Goal: Task Accomplishment & Management: Manage account settings

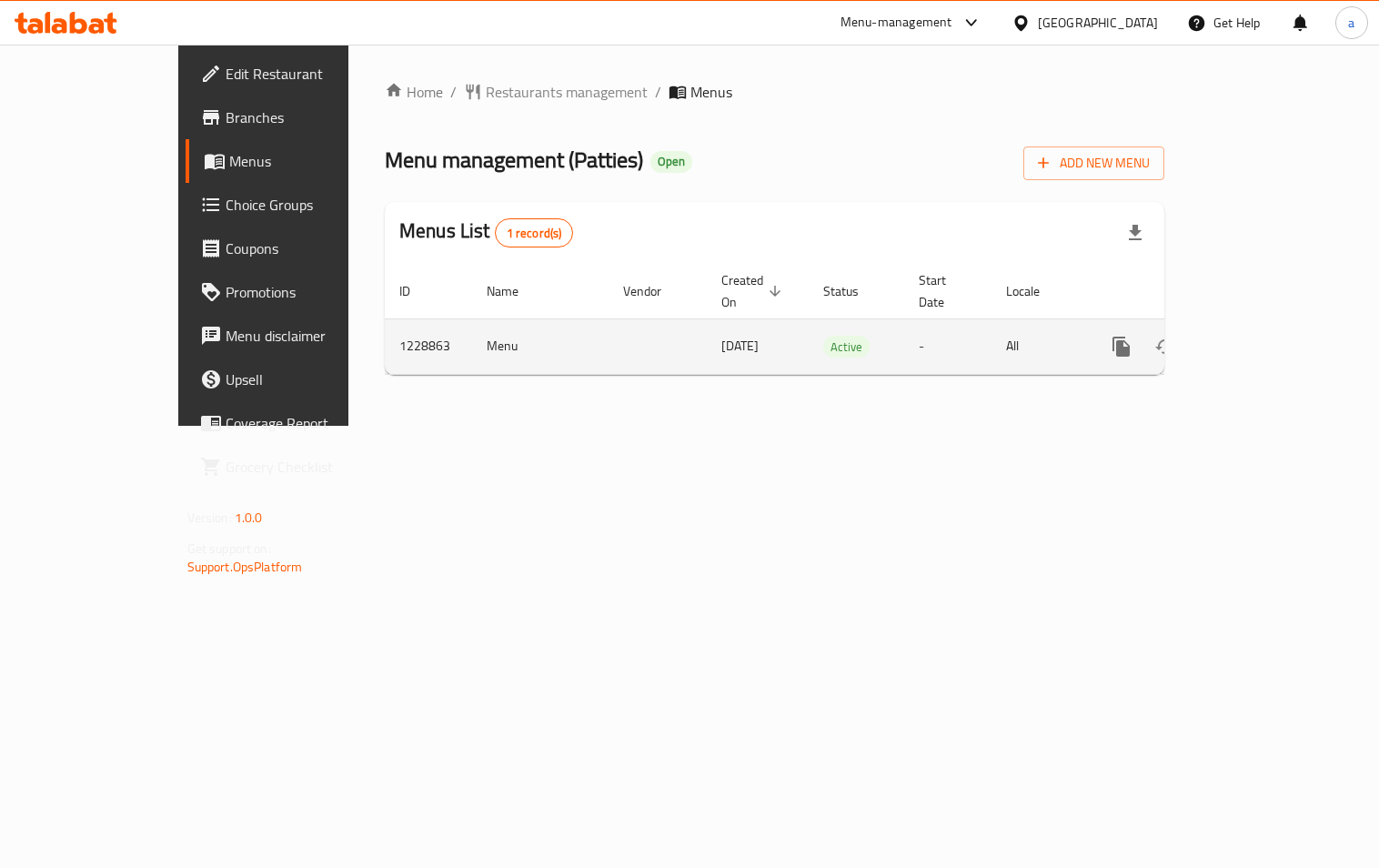
click at [1264, 335] on icon "enhanced table" at bounding box center [1253, 346] width 22 height 22
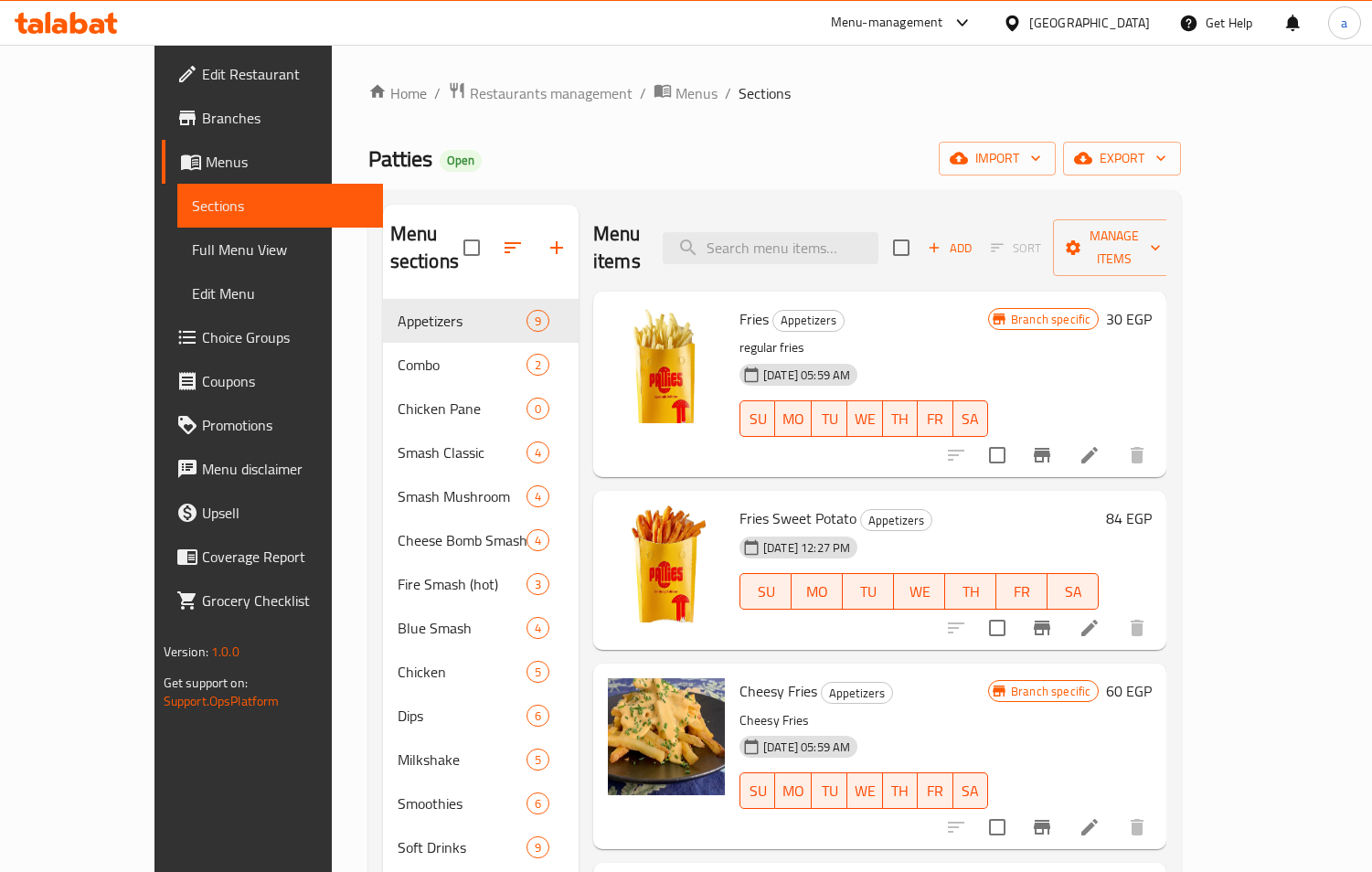
click at [202, 337] on span "Choice Groups" at bounding box center [285, 338] width 167 height 22
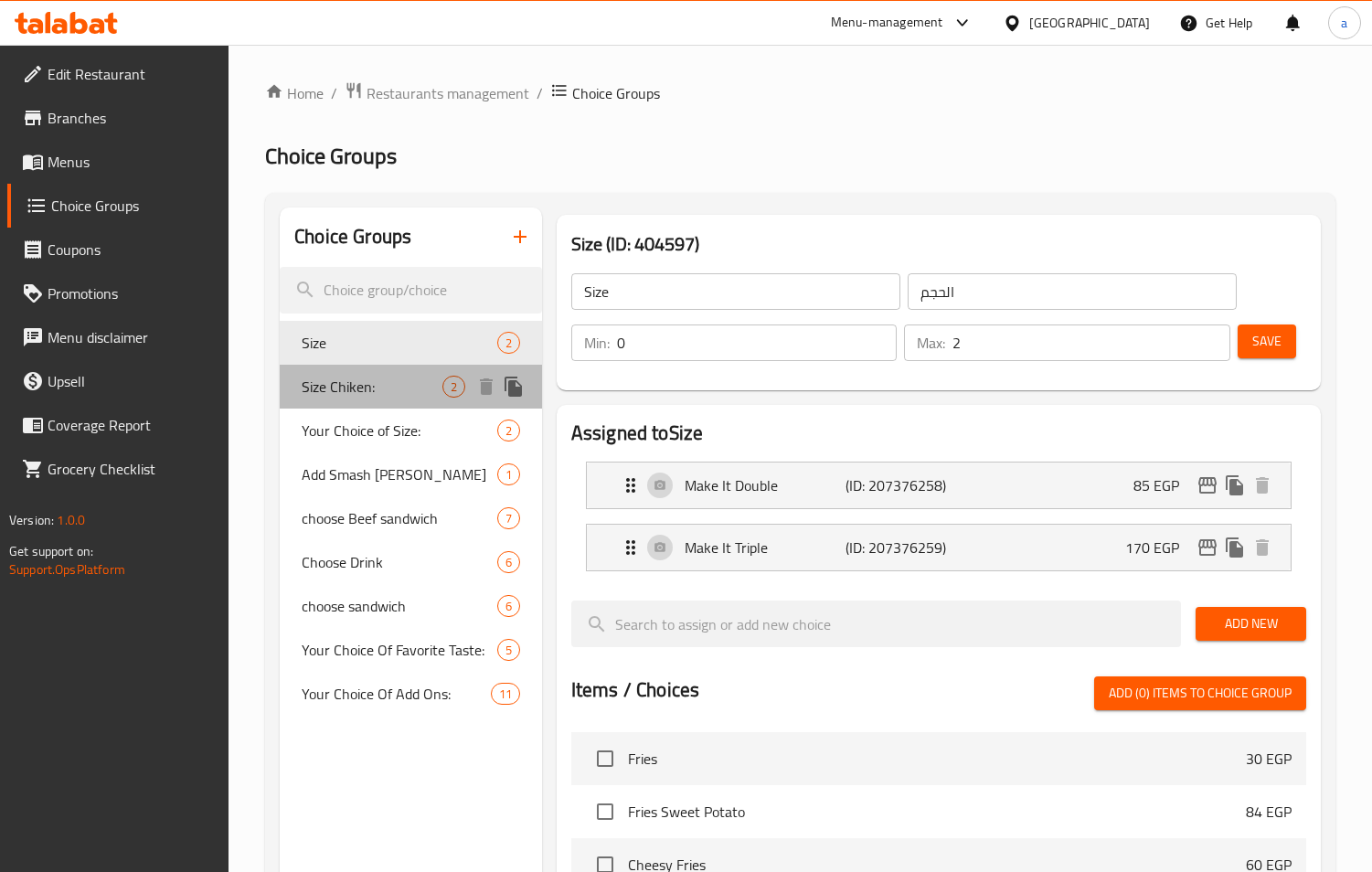
click at [312, 395] on span "Size Chiken:" at bounding box center [372, 387] width 141 height 22
type input "Size Chiken:"
type input "حجم الدجاج:"
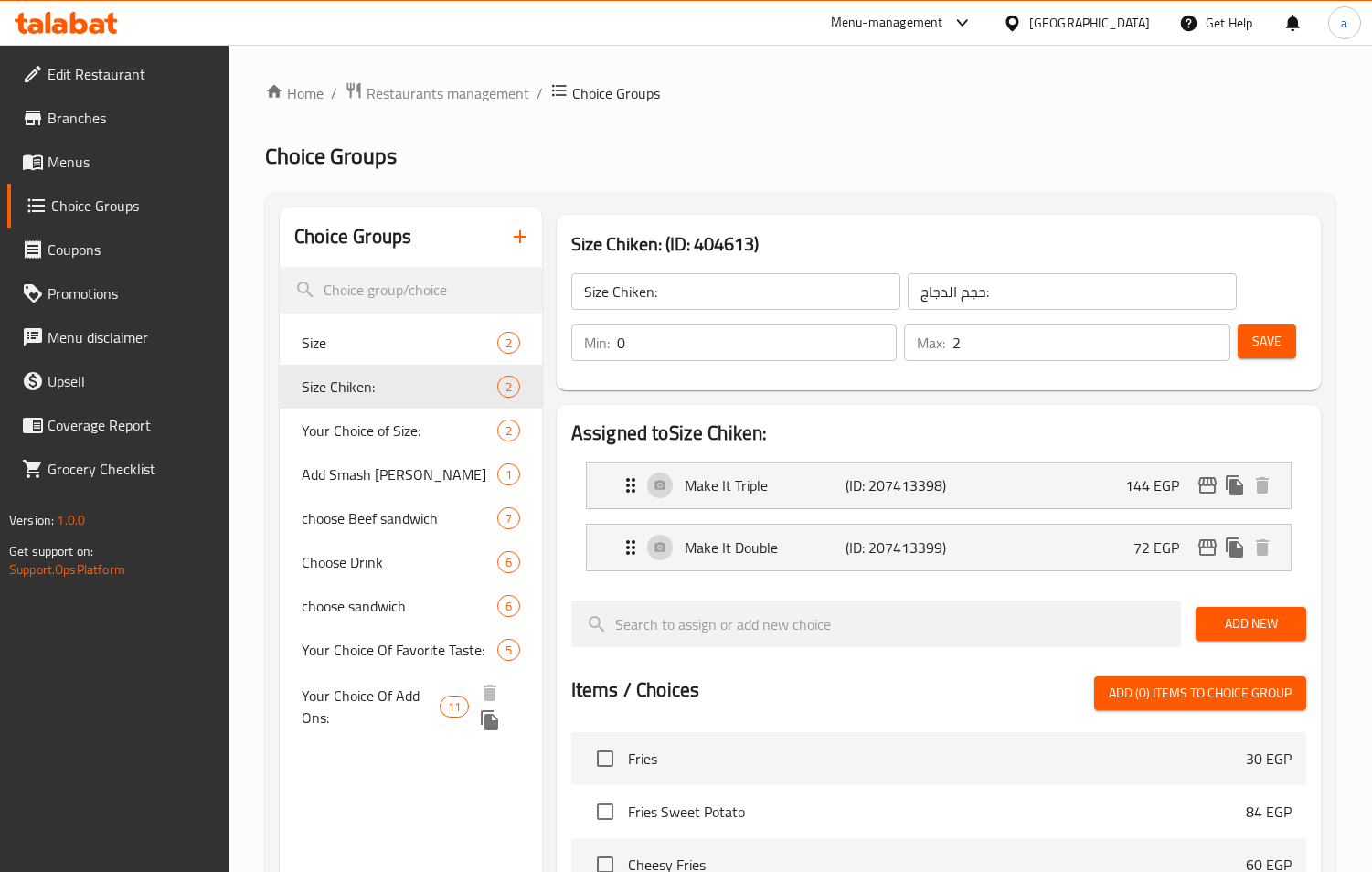
click at [390, 706] on span "Your Choice Of Add Ons:" at bounding box center [371, 707] width 138 height 44
type input "Your Choice Of Add Ons:"
type input "اختيارك من الإضافات:"
type input "9"
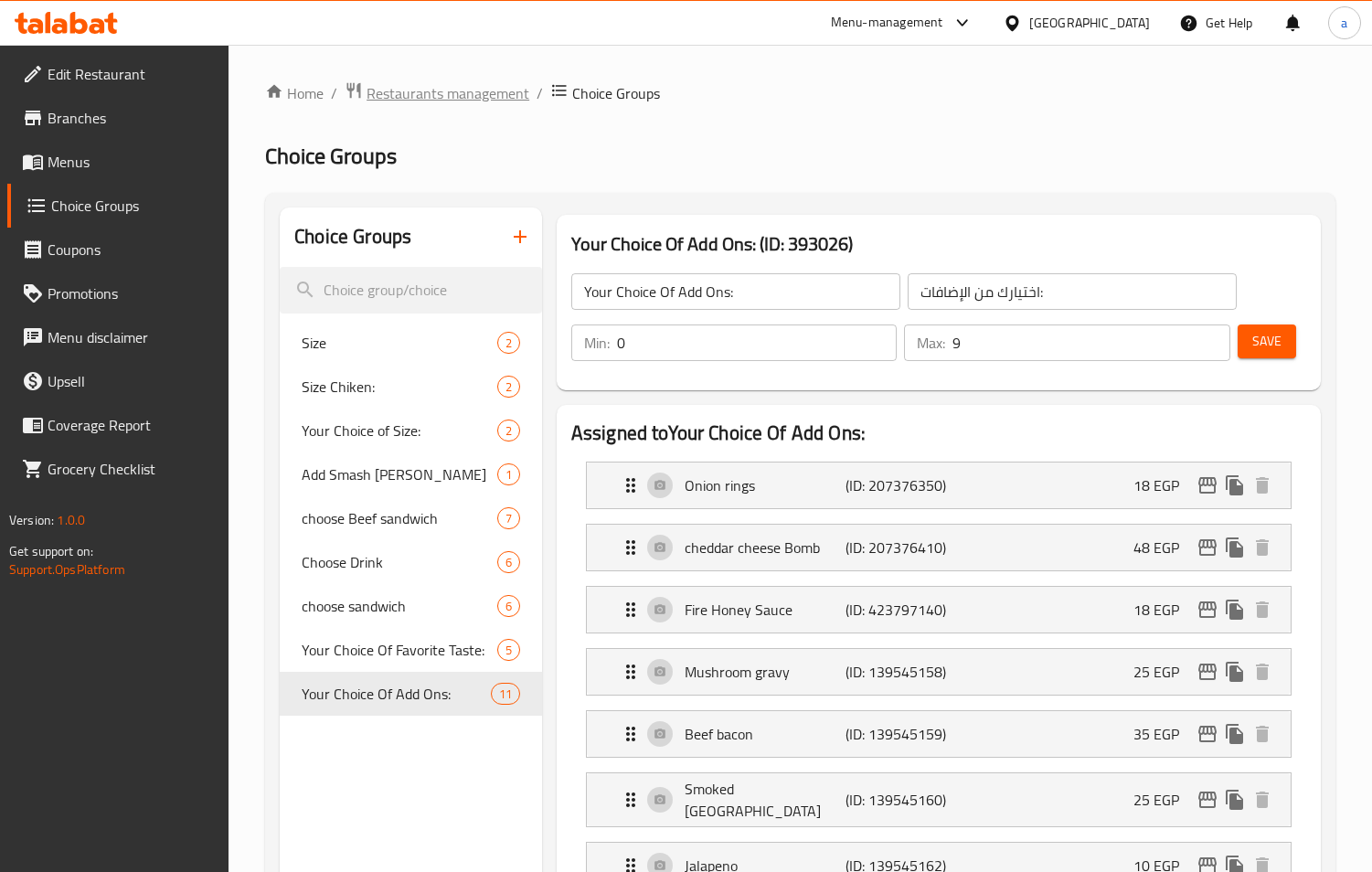
click at [402, 102] on span "Restaurants management" at bounding box center [447, 93] width 162 height 22
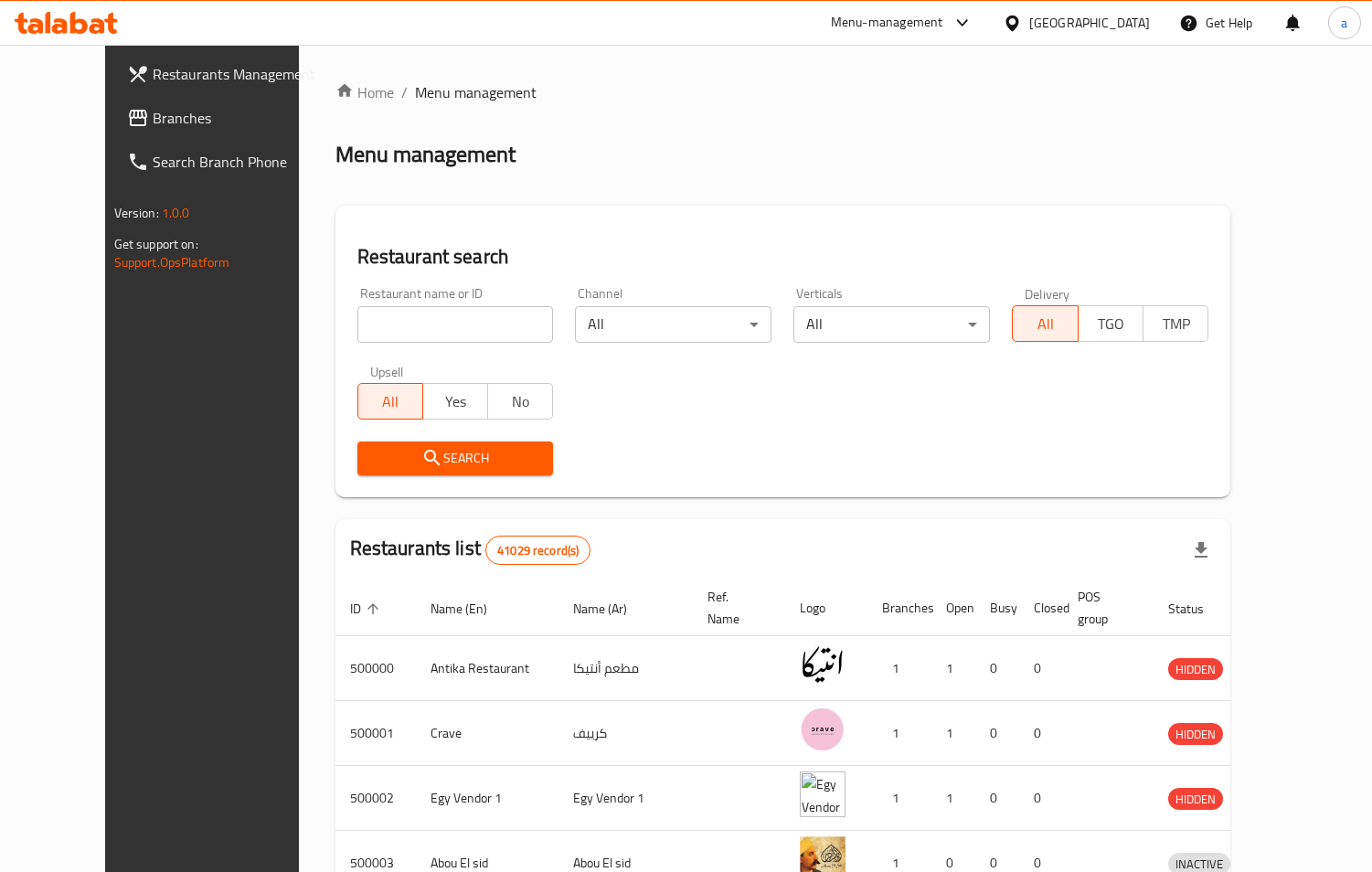
click at [398, 332] on input "search" at bounding box center [455, 325] width 197 height 37
paste input "728432"
type input "728432"
click at [152, 121] on span "Branches" at bounding box center [235, 118] width 167 height 22
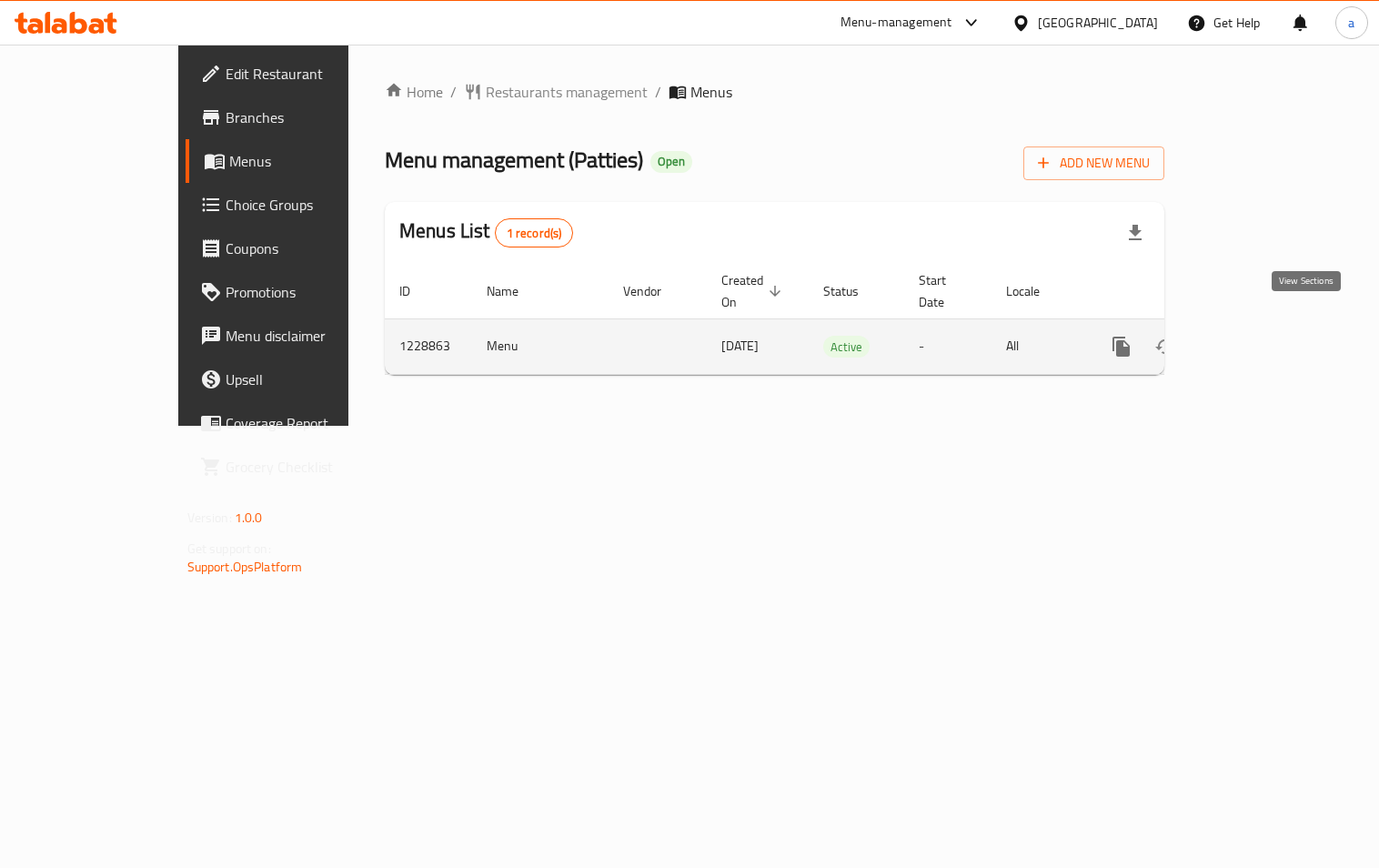
click at [1261, 338] on icon "enhanced table" at bounding box center [1253, 346] width 17 height 17
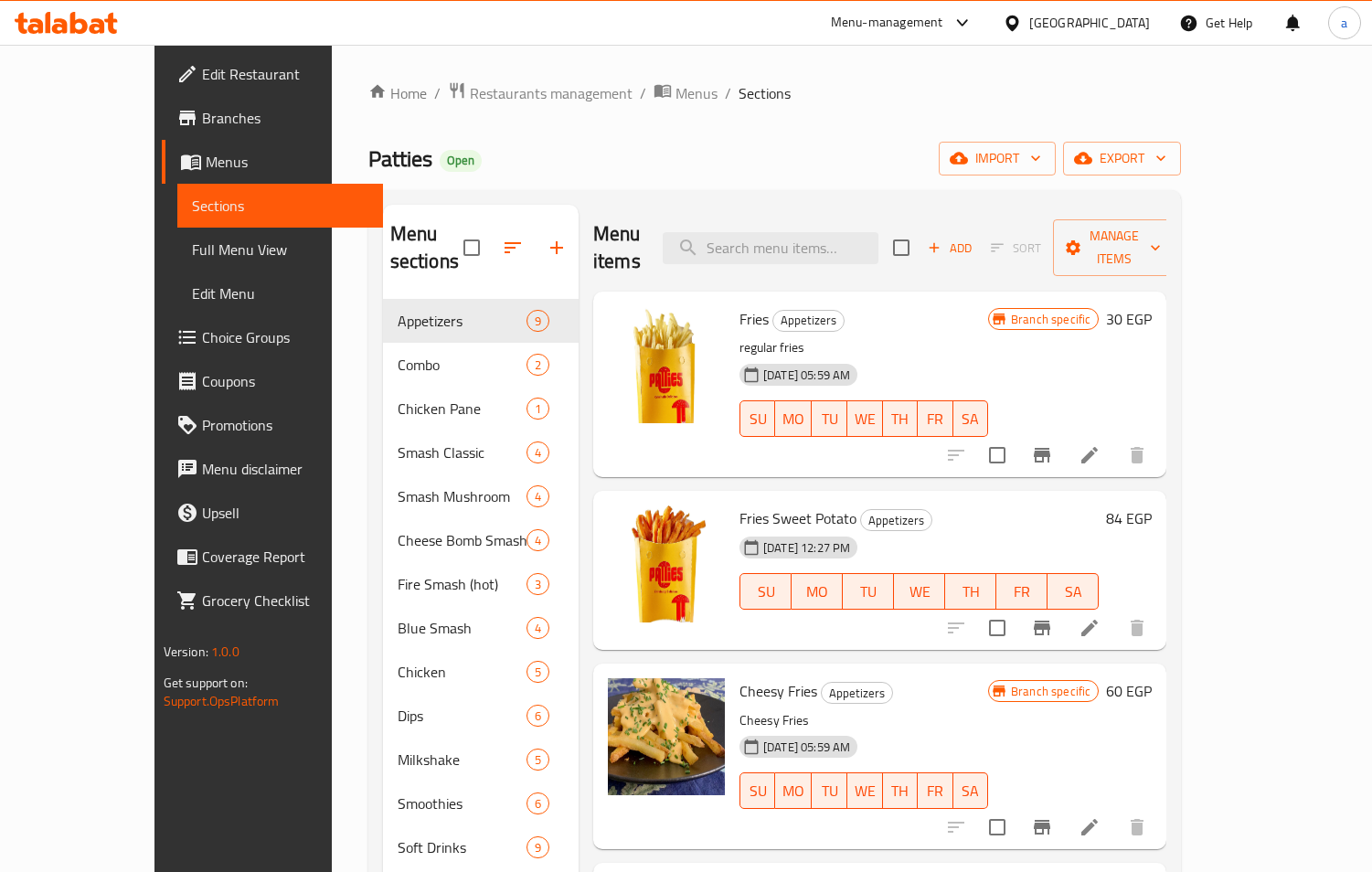
click at [202, 328] on span "Choice Groups" at bounding box center [285, 338] width 167 height 22
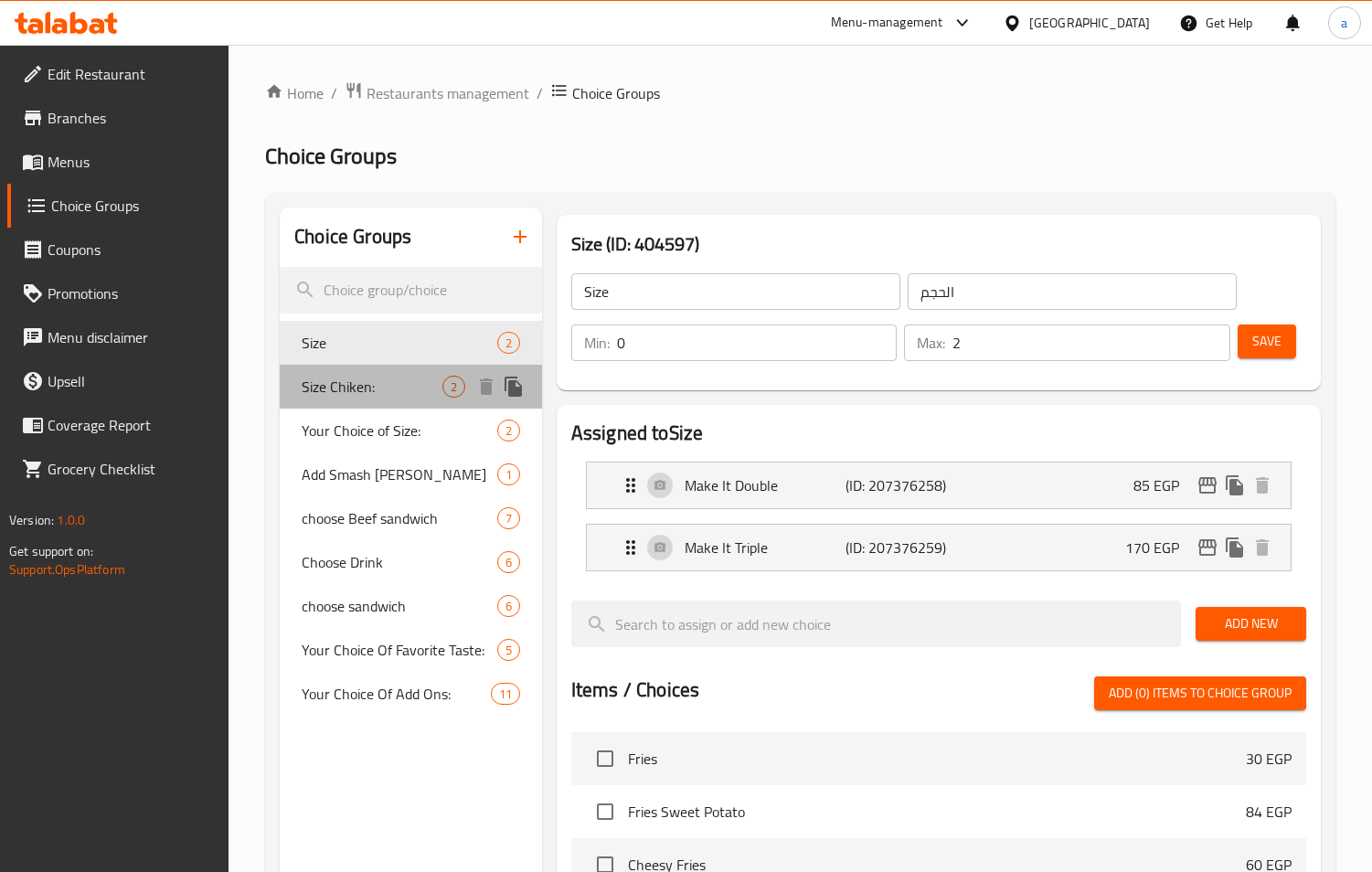
click at [357, 401] on div "Size Chiken: 2" at bounding box center [411, 387] width 262 height 44
type input "Size Chiken:"
type input "حجم الدجاج:"
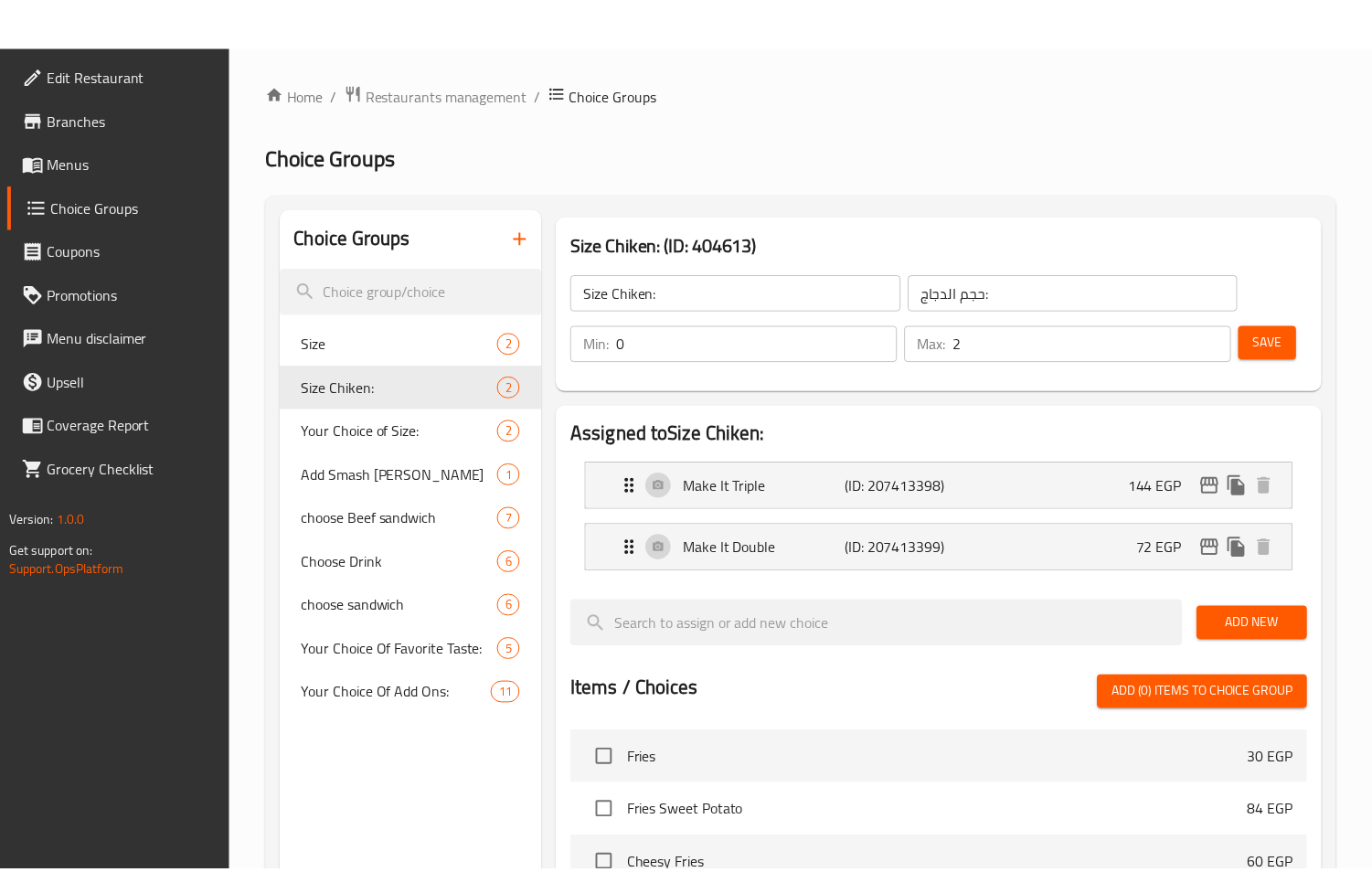
scroll to position [577, 0]
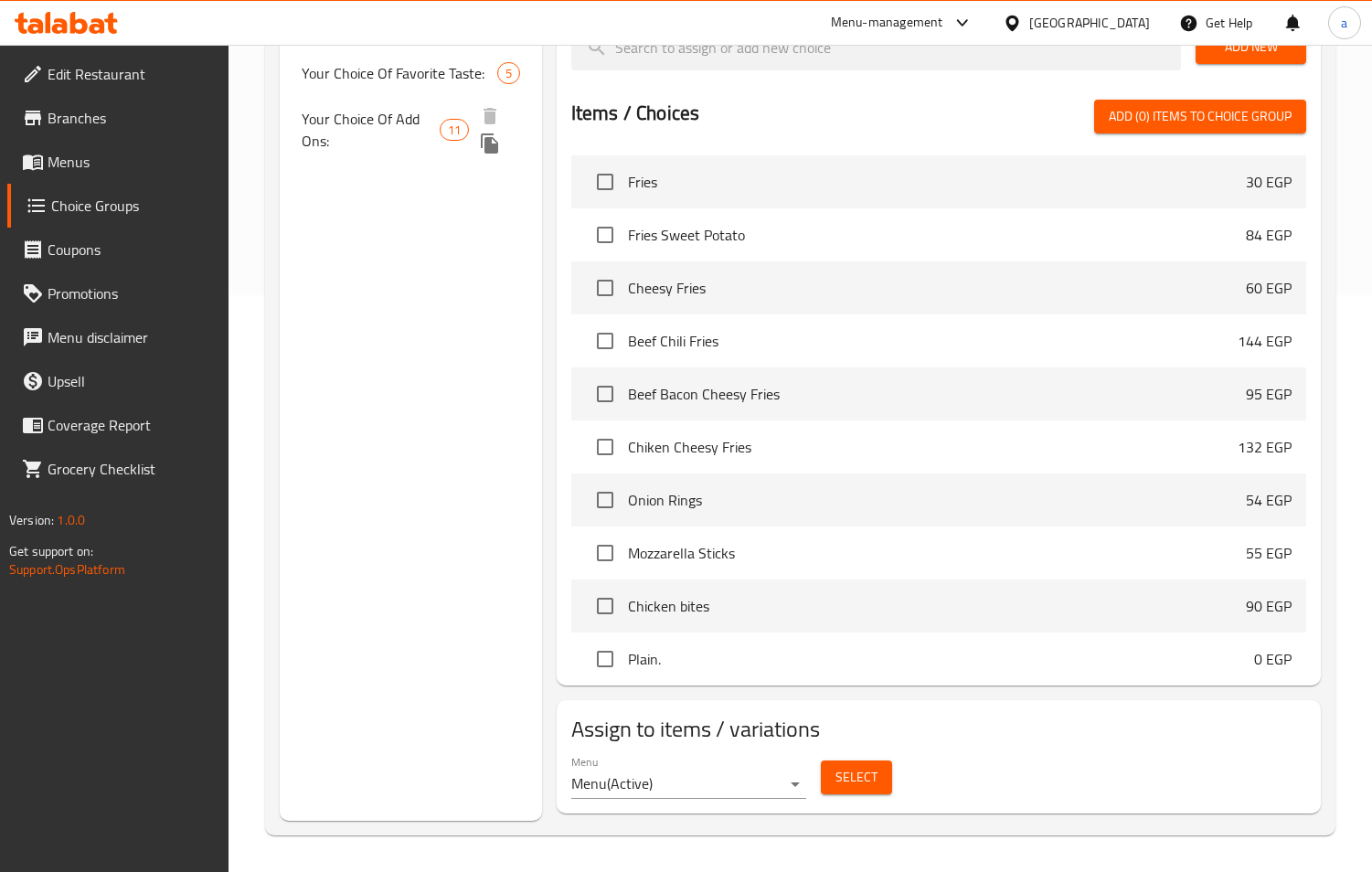
drag, startPoint x: 366, startPoint y: 145, endPoint x: 366, endPoint y: 155, distance: 10.0
click at [366, 145] on span "Your Choice Of Add Ons:" at bounding box center [371, 130] width 138 height 44
type input "Your Choice Of Add Ons:"
type input "اختيارك من الإضافات:"
type input "9"
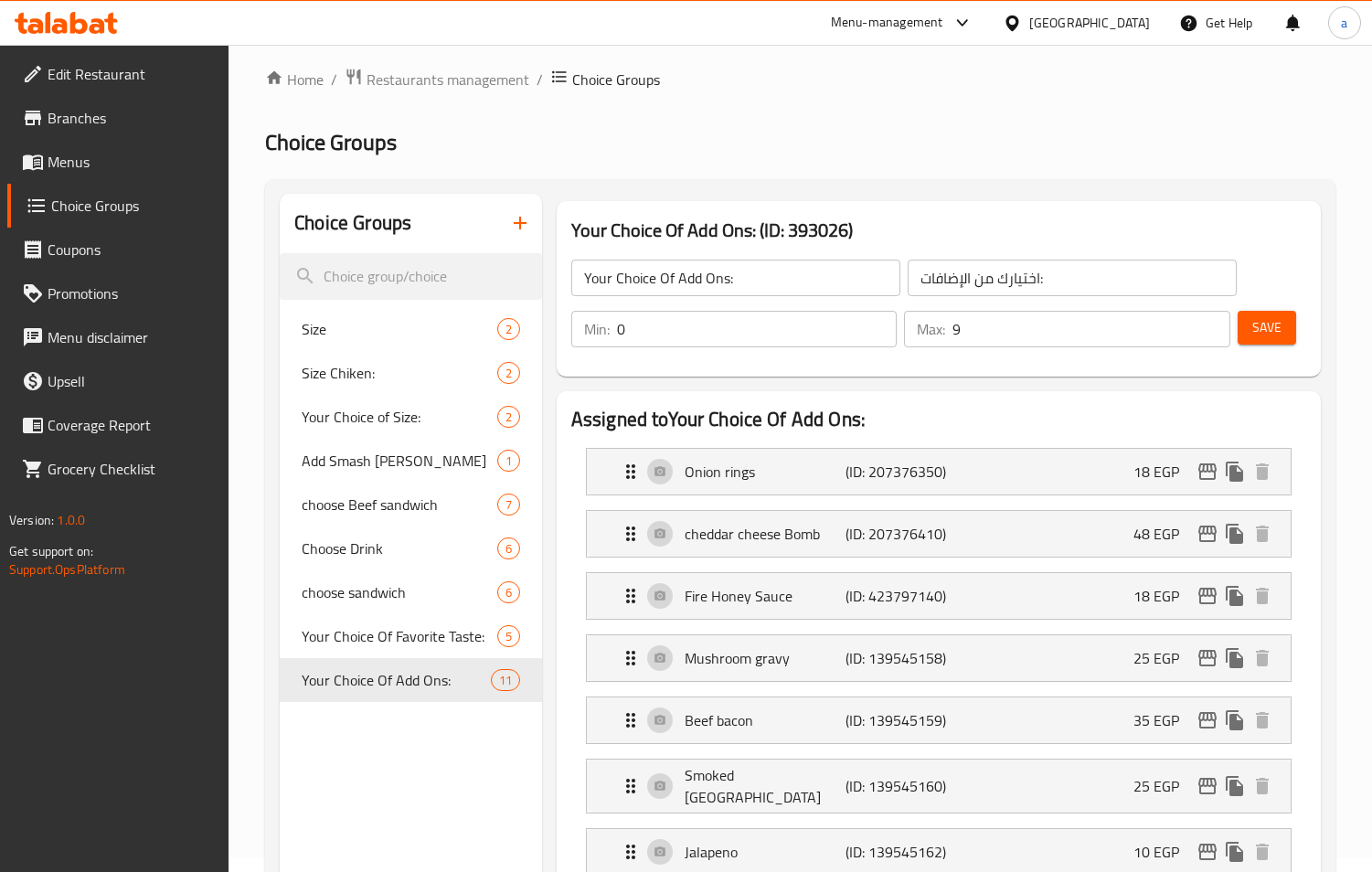
scroll to position [0, 0]
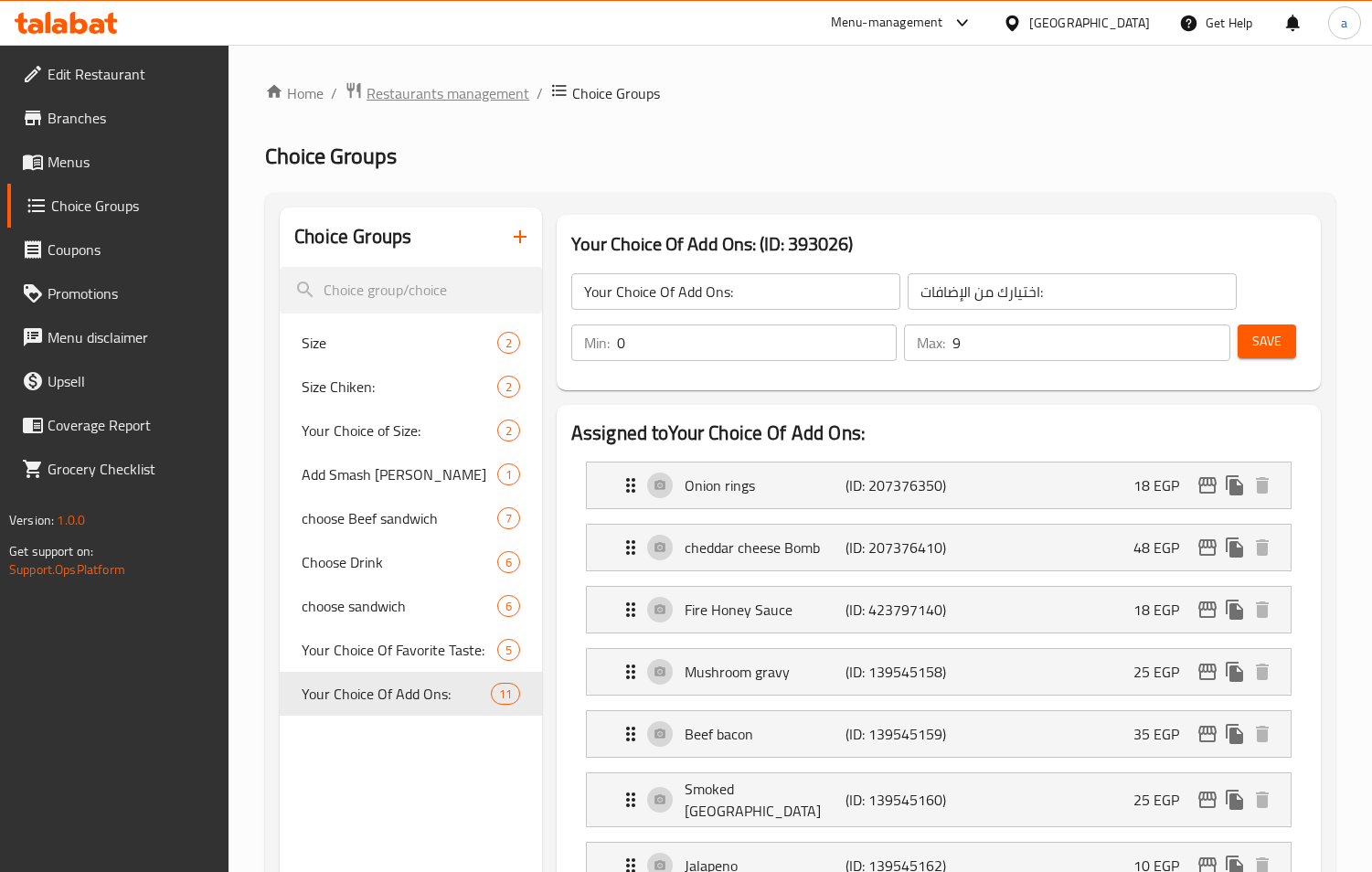
click at [407, 89] on span "Restaurants management" at bounding box center [447, 93] width 162 height 22
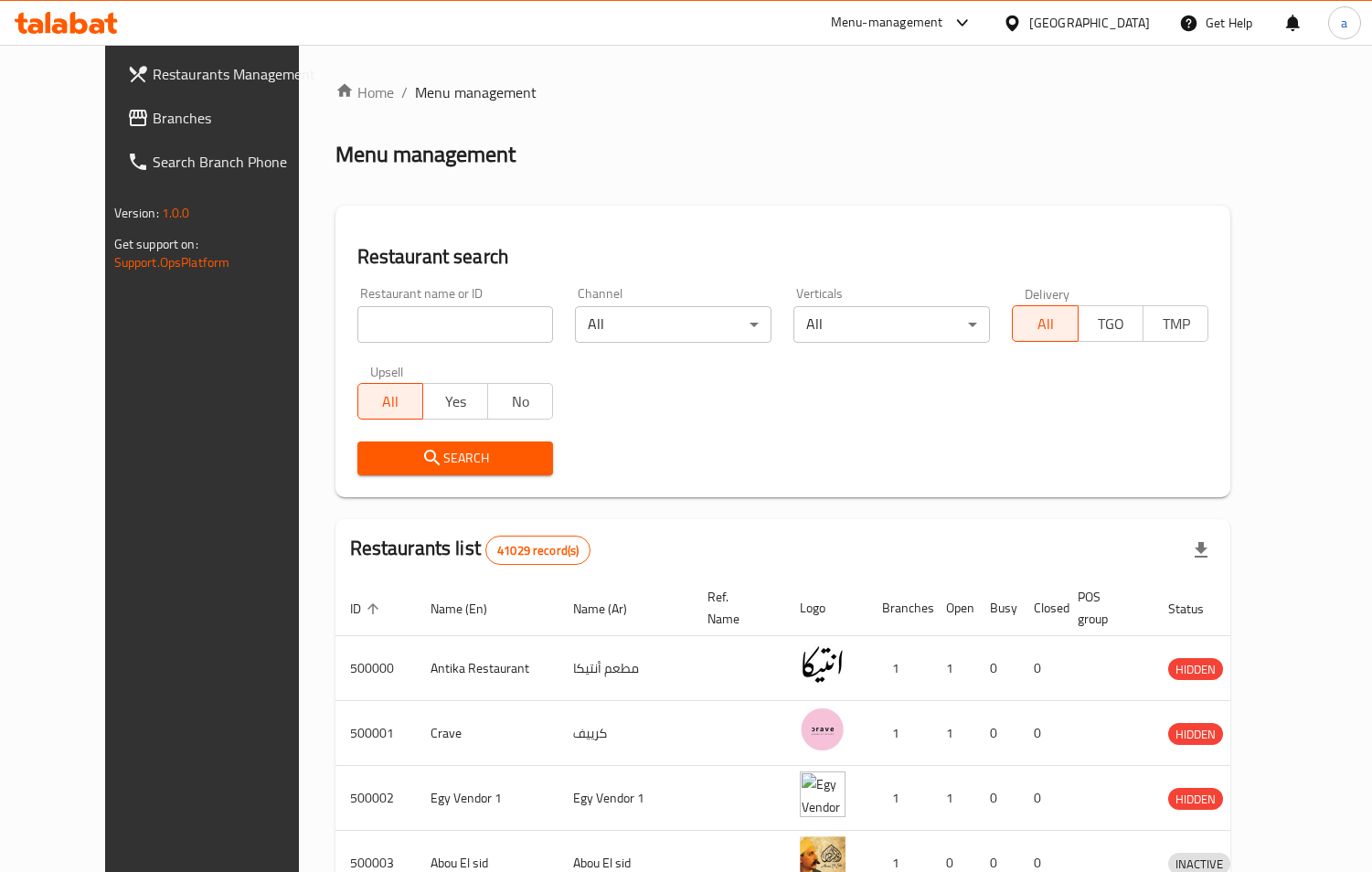
click at [105, 122] on div "Restaurants Management Branches Search Branch Phone Version: 1.0.0 Get support …" at bounding box center [686, 714] width 1163 height 1339
click at [152, 122] on span "Branches" at bounding box center [235, 118] width 167 height 22
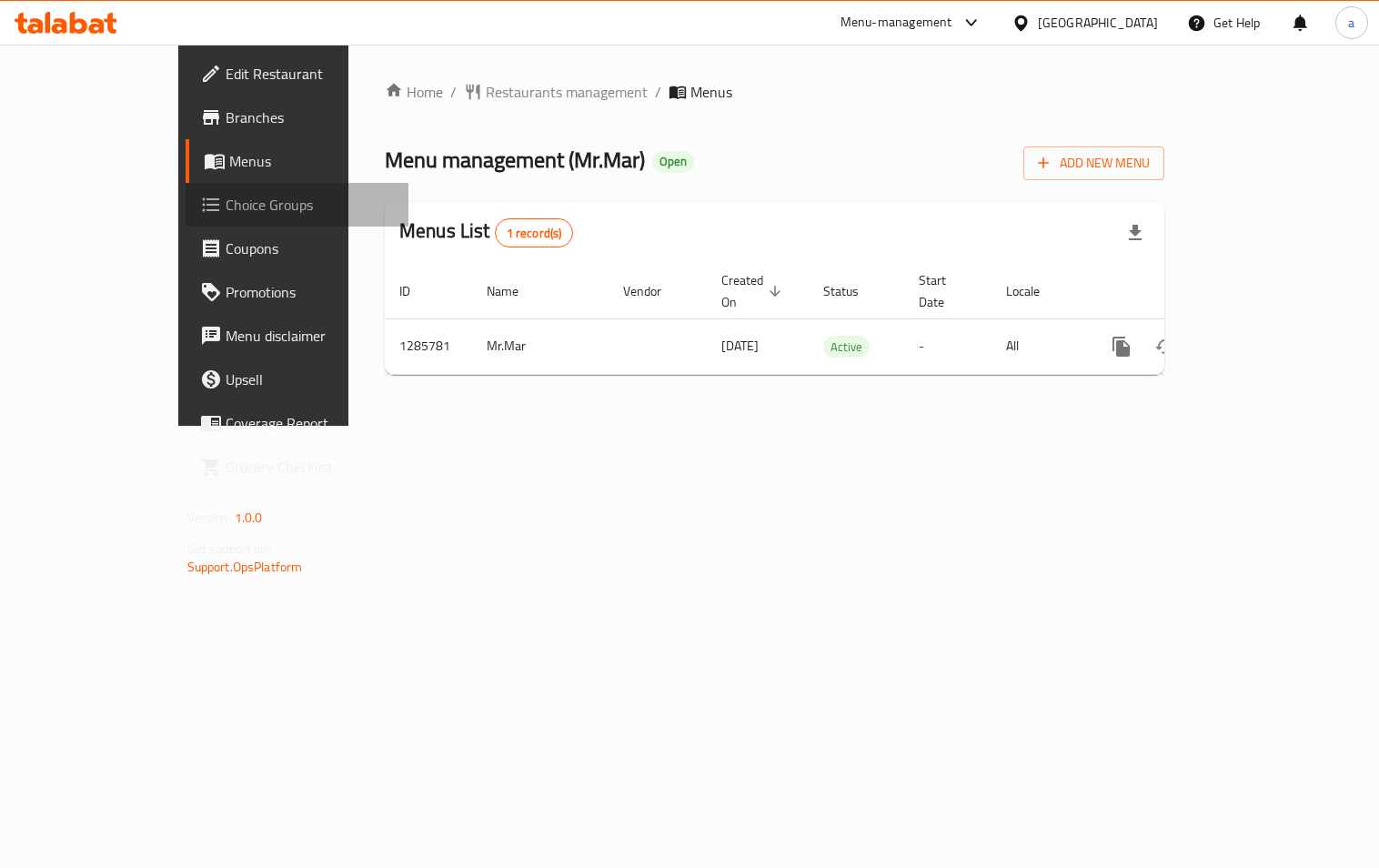
click at [200, 201] on icon at bounding box center [211, 205] width 22 height 22
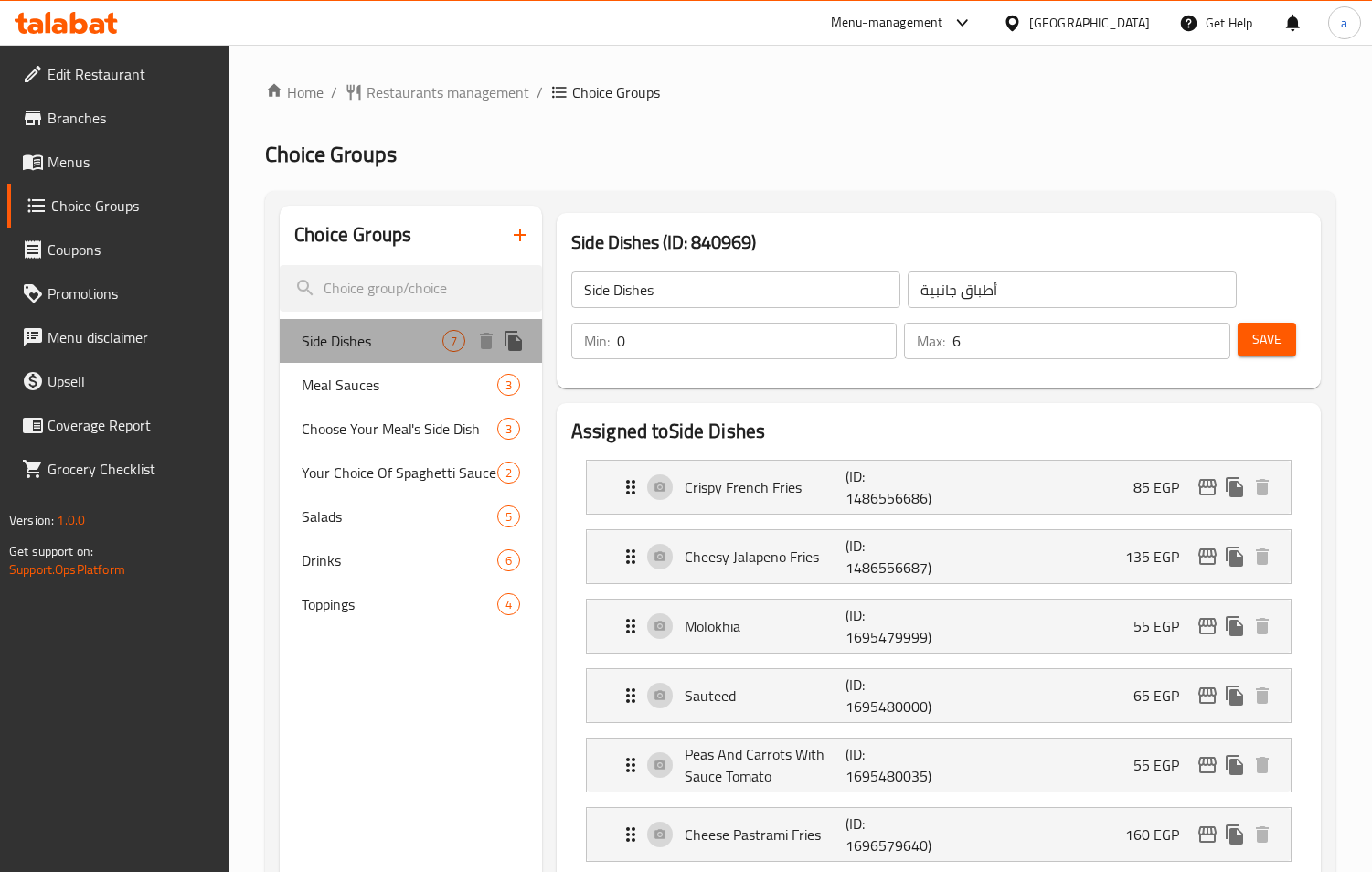
click at [363, 349] on span "Side Dishes" at bounding box center [372, 341] width 141 height 22
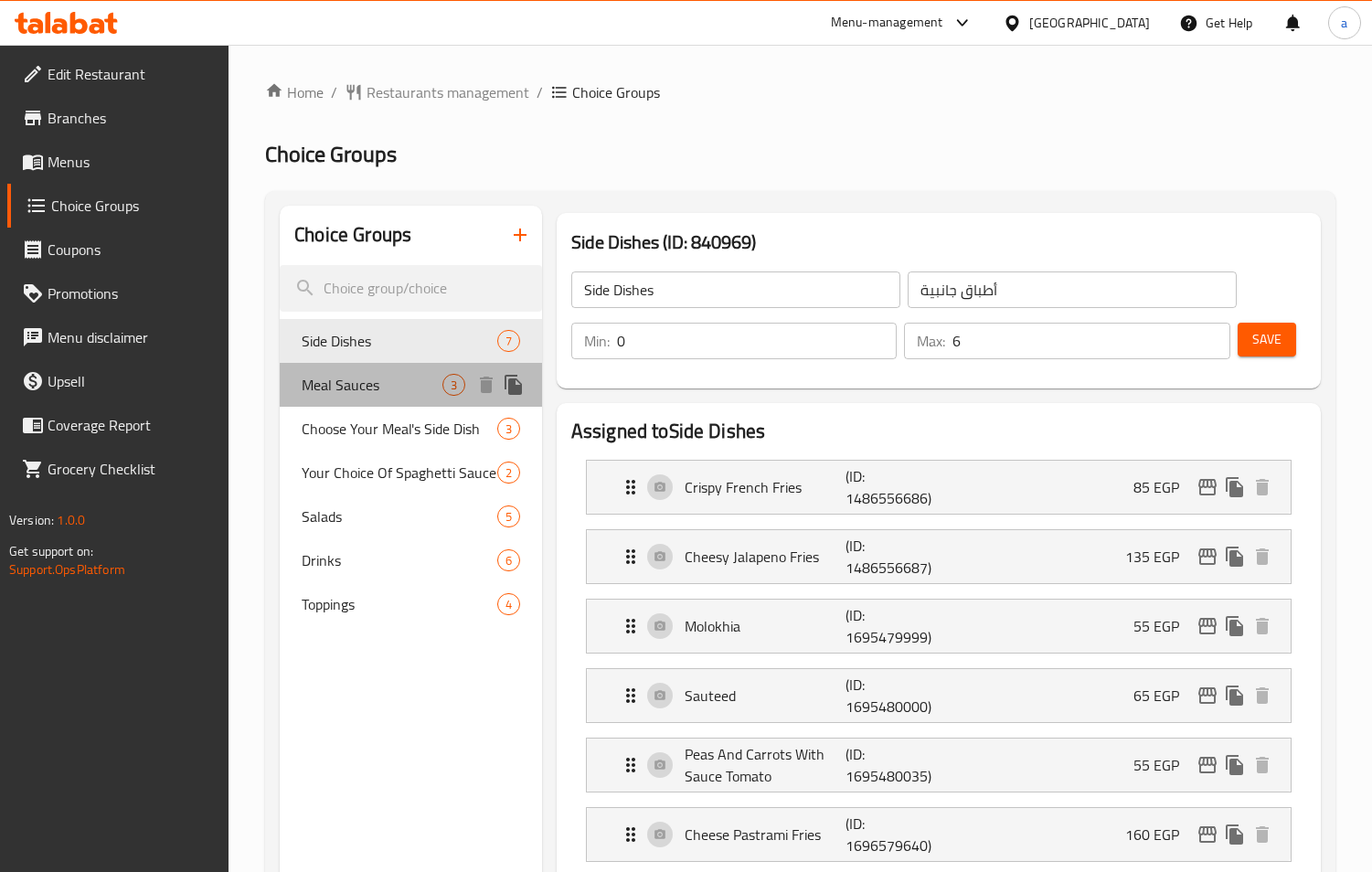
click at [358, 382] on span "Meal Sauces" at bounding box center [372, 385] width 141 height 22
type input "Meal Sauces"
type input "صوصات الوجبة"
type input "1"
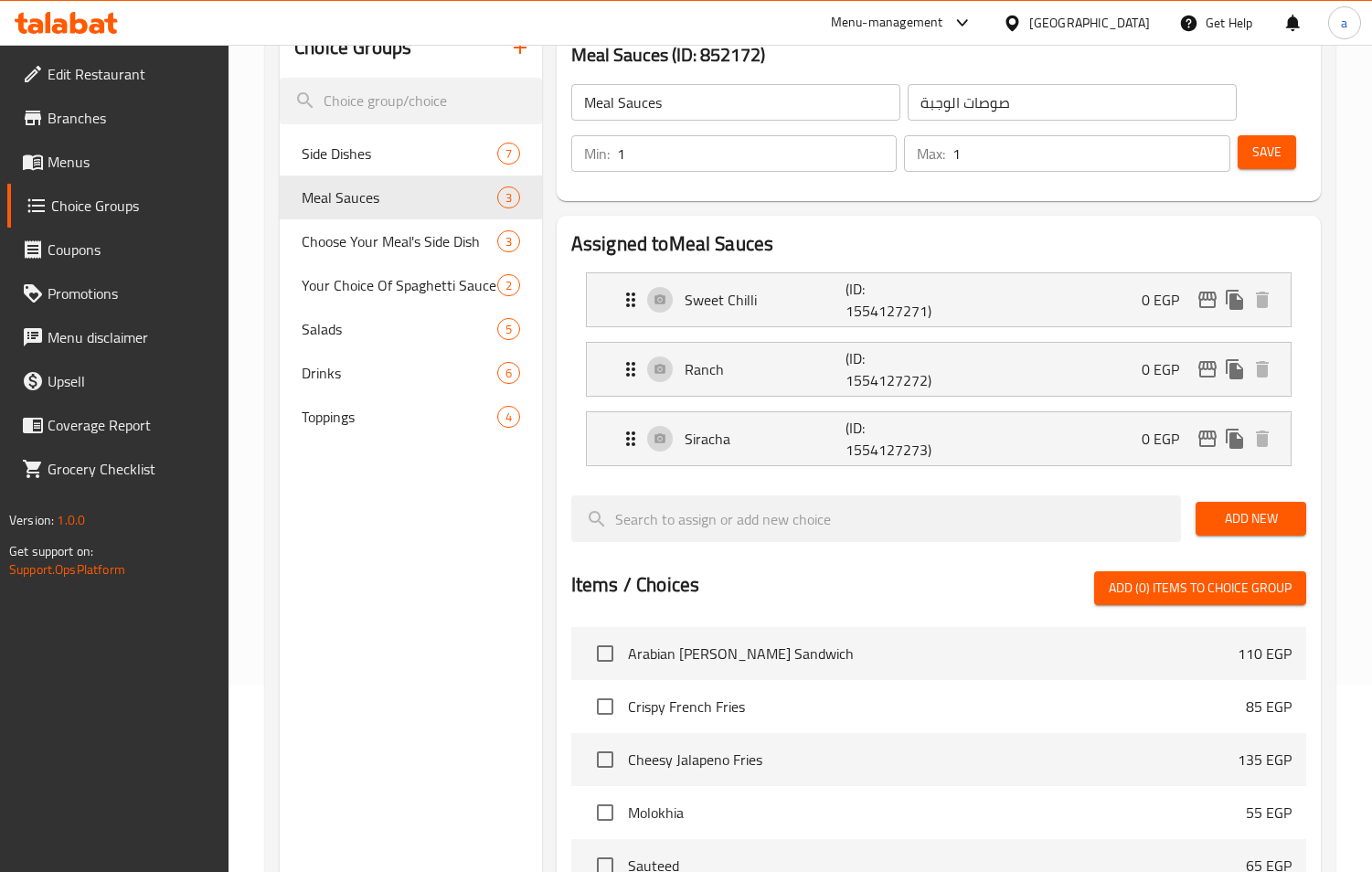
scroll to position [19, 0]
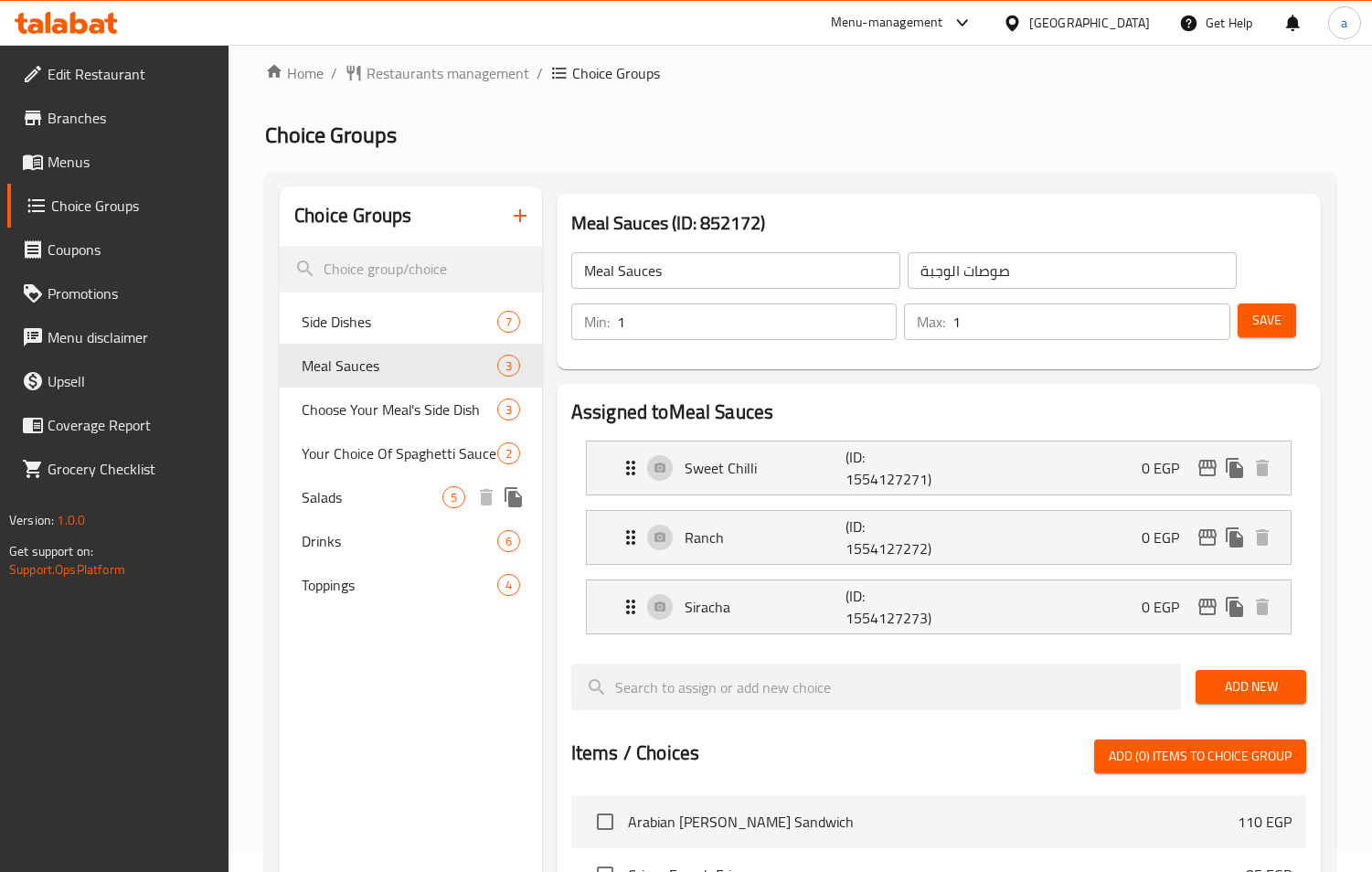
click at [334, 513] on div "Salads 5" at bounding box center [411, 497] width 262 height 44
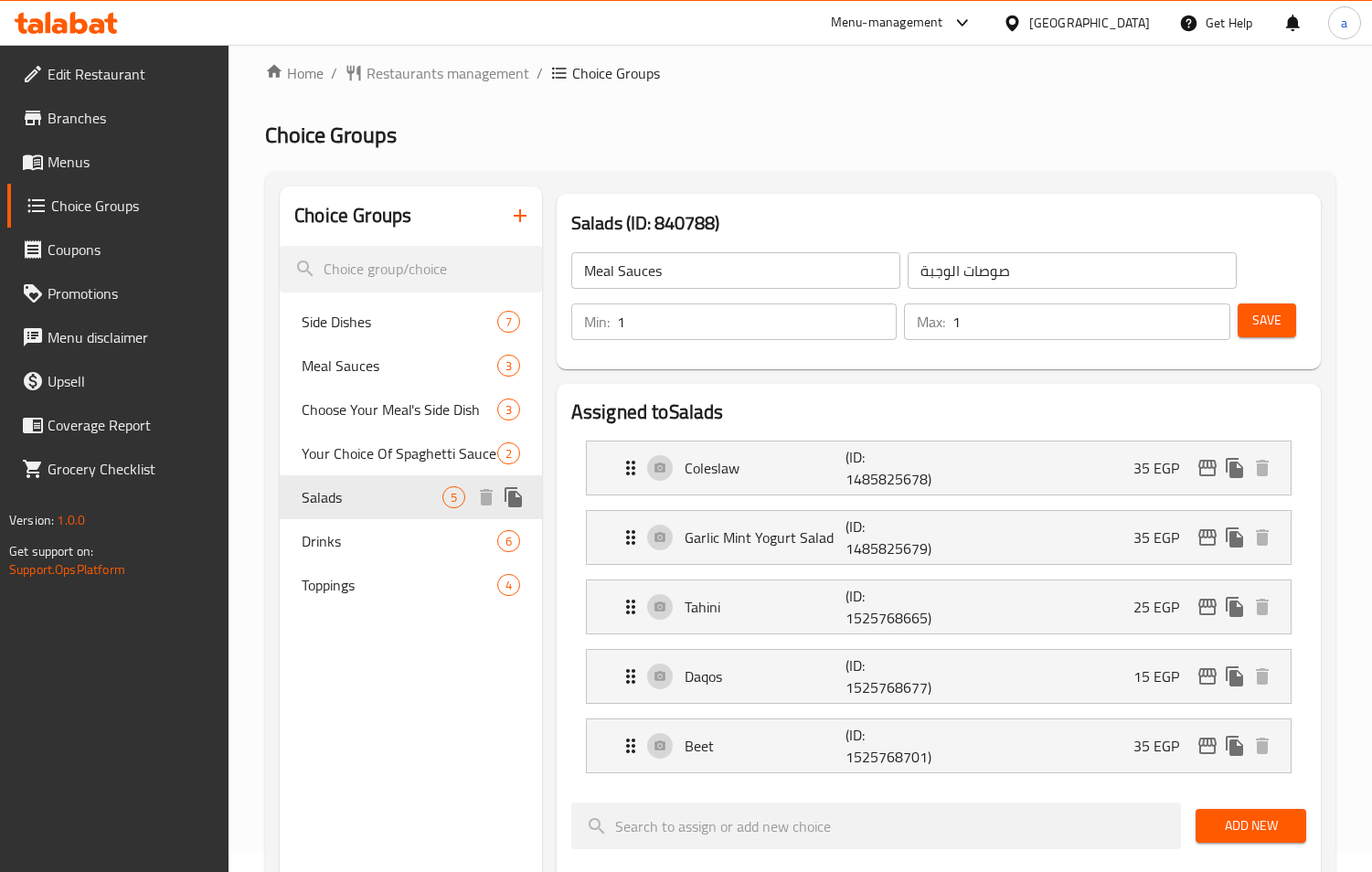
type input "Salads"
type input "السلطات"
type input "0"
type input "5"
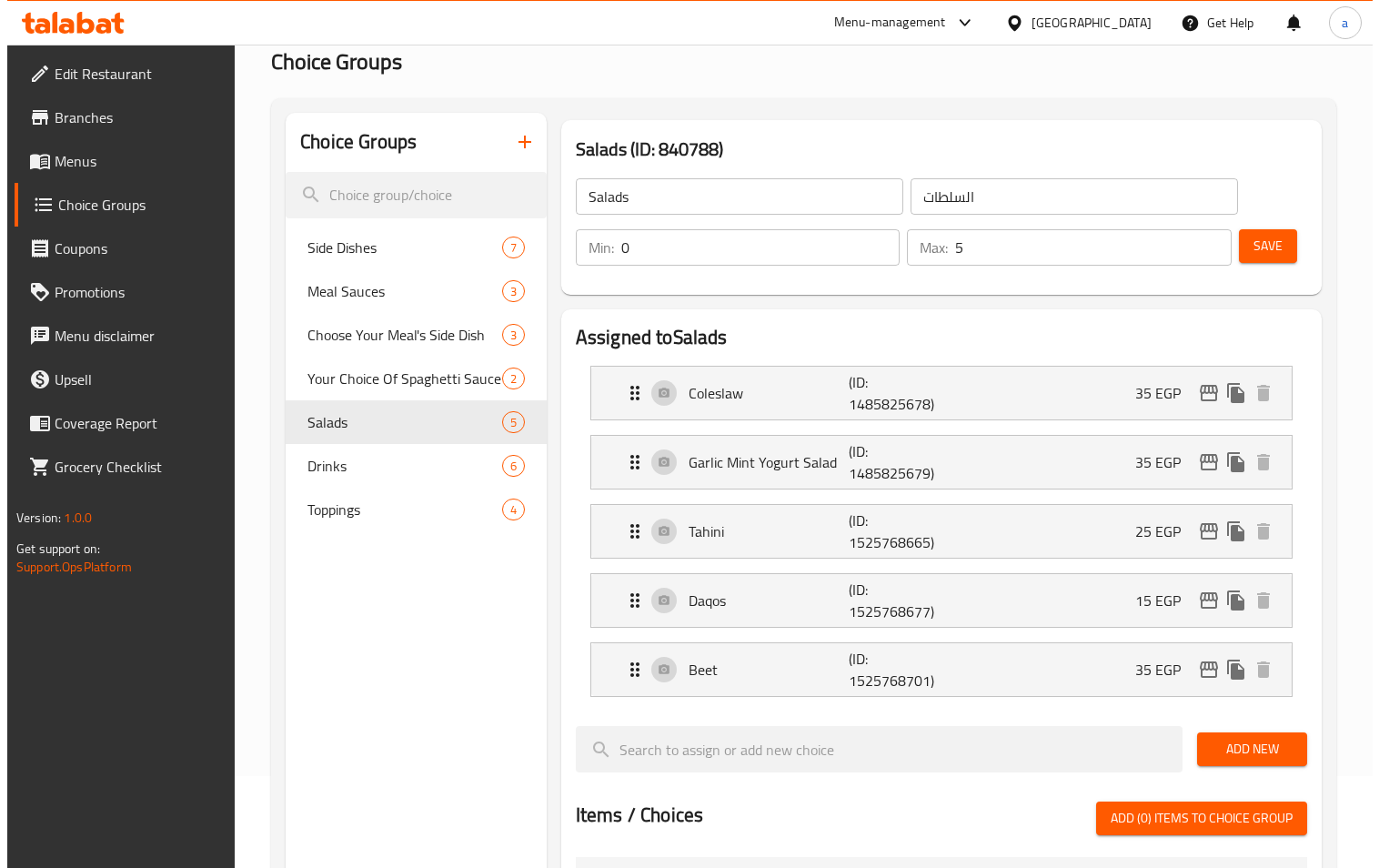
scroll to position [0, 0]
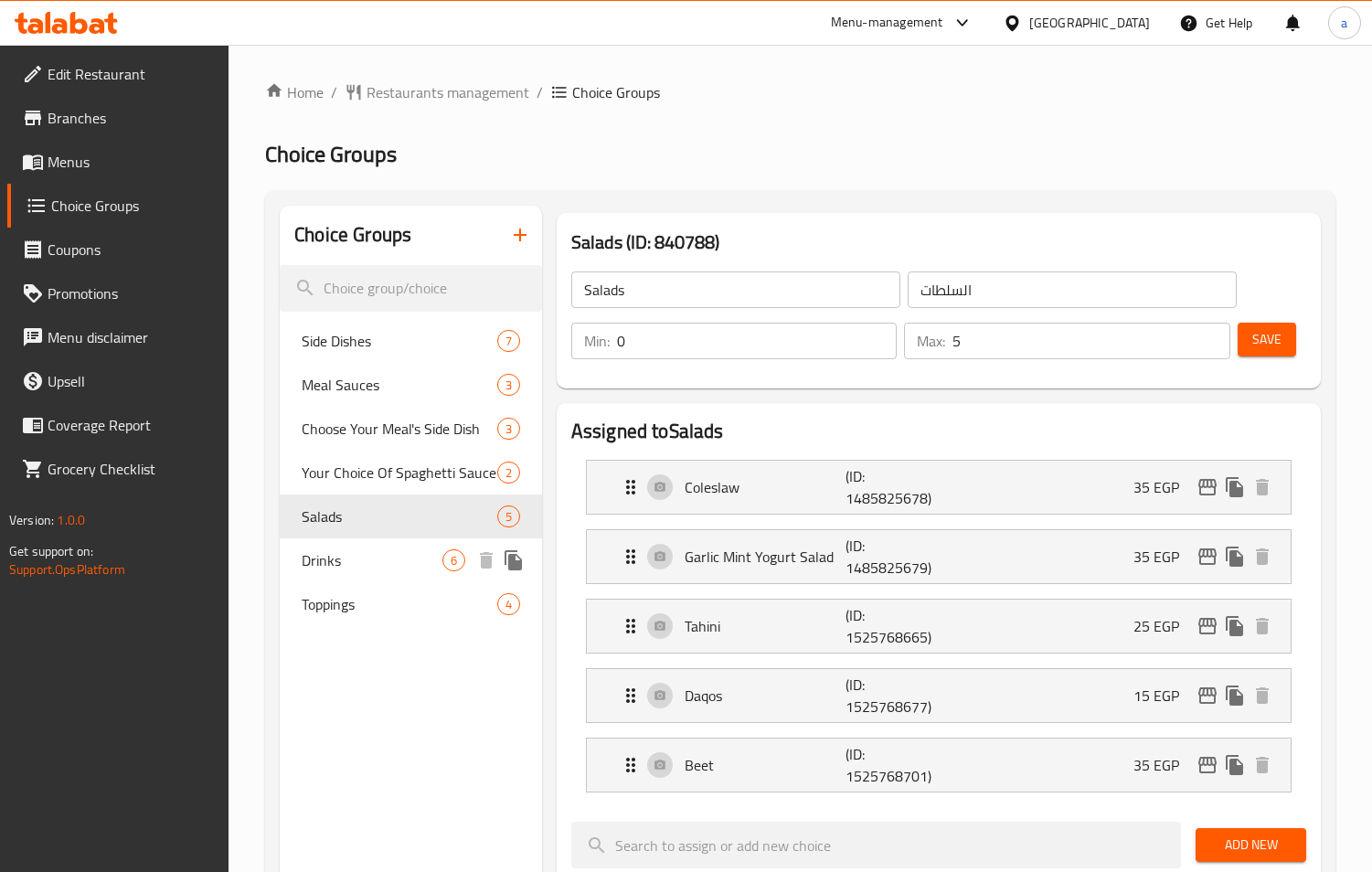
click at [341, 575] on div "Drinks 6" at bounding box center [411, 560] width 262 height 44
type input "Drinks"
type input "المشروبات"
type input "6"
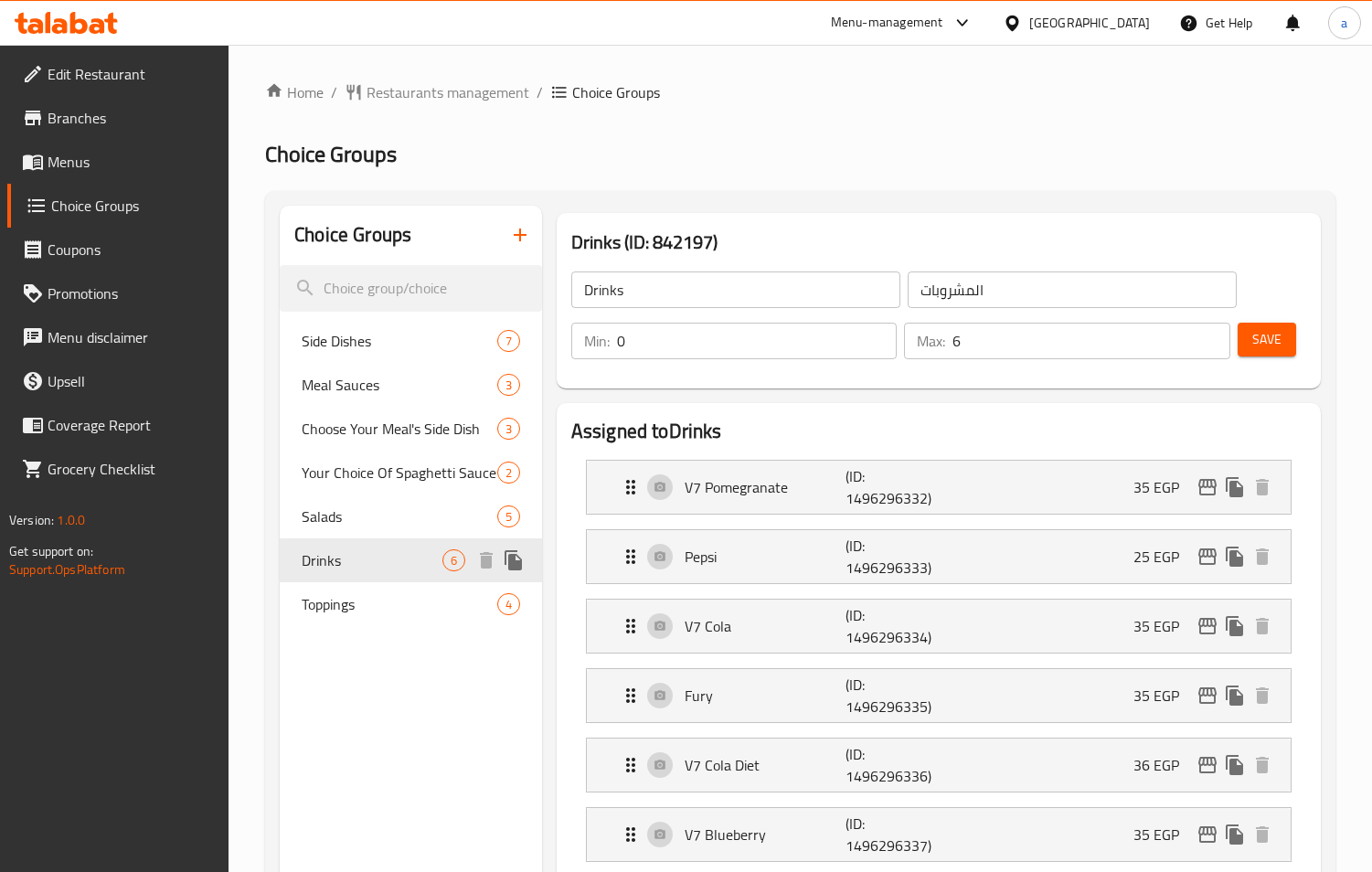
drag, startPoint x: 346, startPoint y: 571, endPoint x: 335, endPoint y: 643, distance: 72.8
click at [386, 88] on span "Restaurants management" at bounding box center [447, 92] width 162 height 22
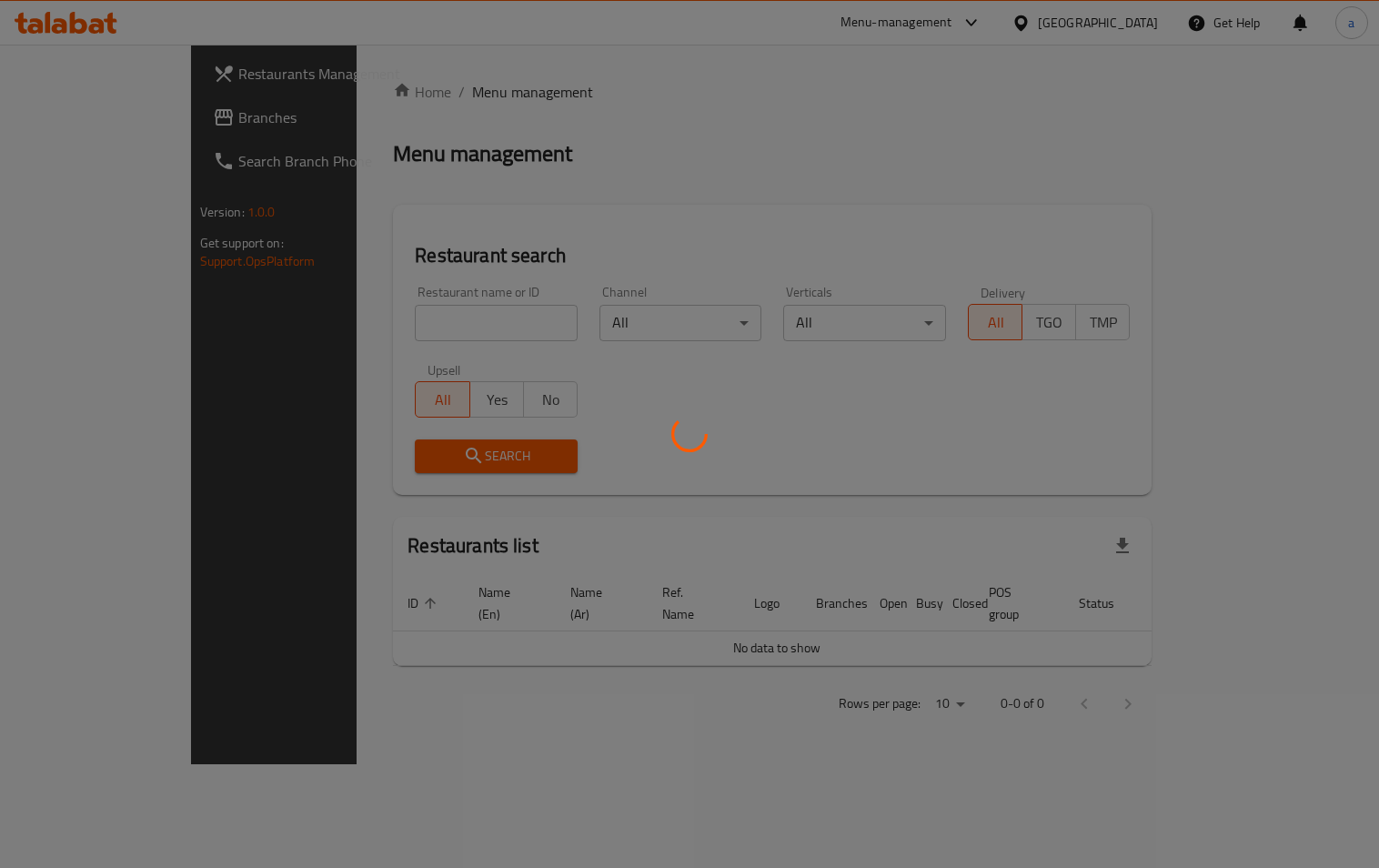
click at [127, 124] on div at bounding box center [689, 434] width 1379 height 868
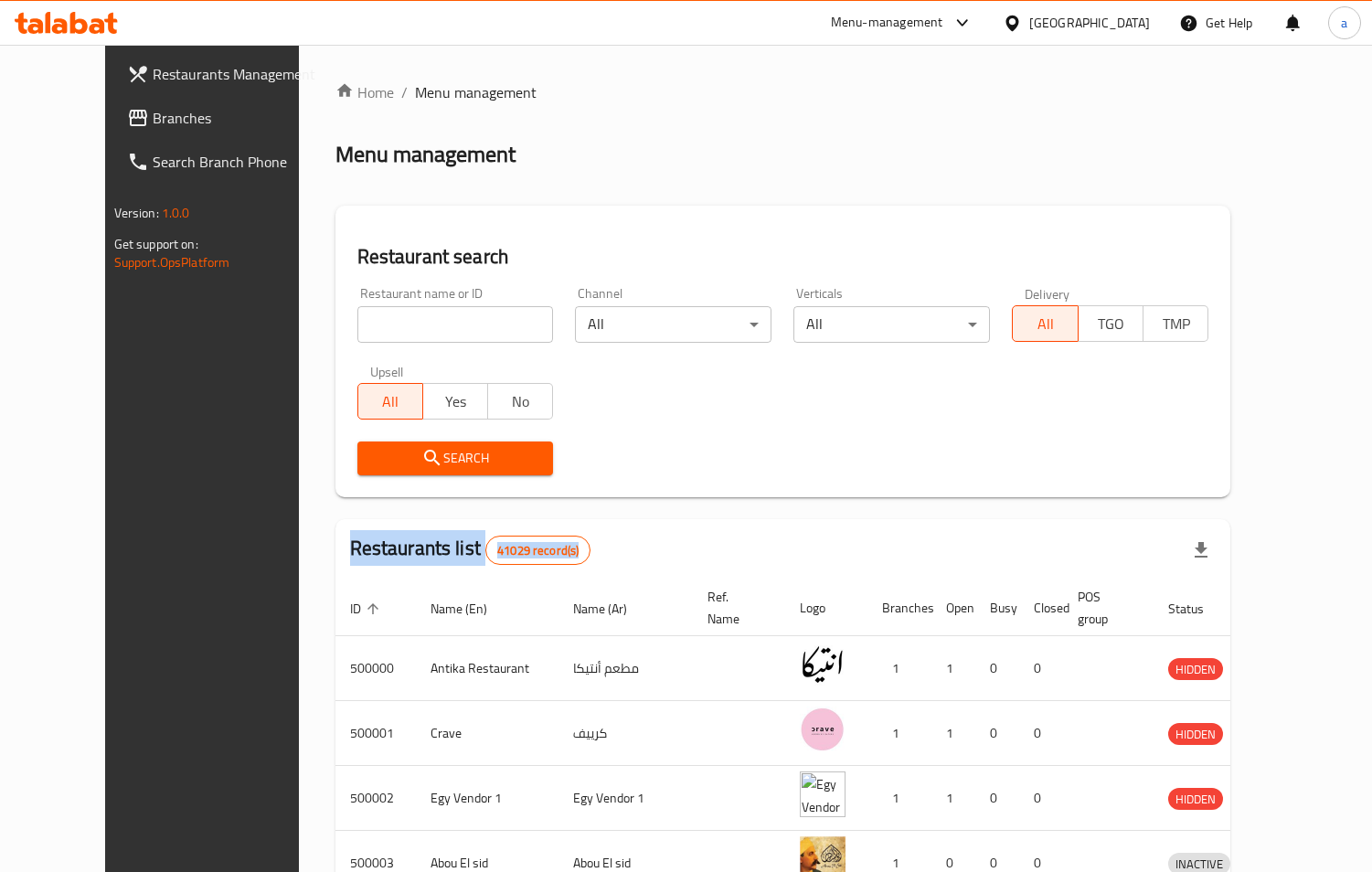
click at [152, 107] on span "Branches" at bounding box center [235, 118] width 167 height 22
